Goal: Understand process/instructions

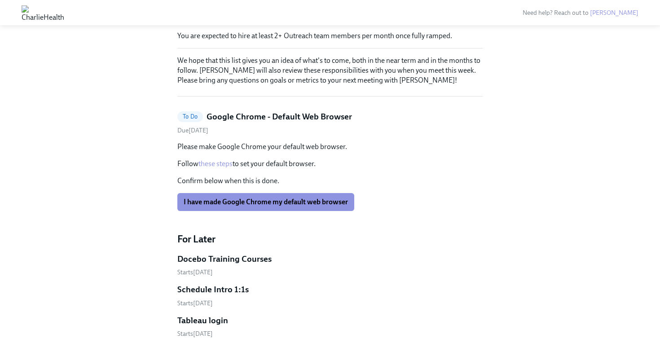
scroll to position [55, 0]
